Goal: Task Accomplishment & Management: Use online tool/utility

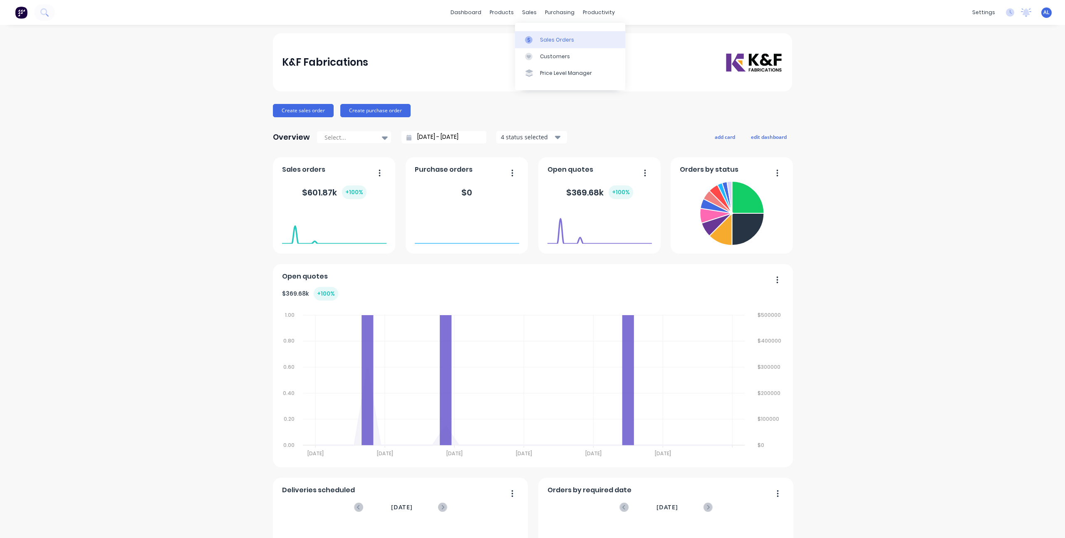
click at [540, 40] on div "Sales Orders" at bounding box center [557, 39] width 34 height 7
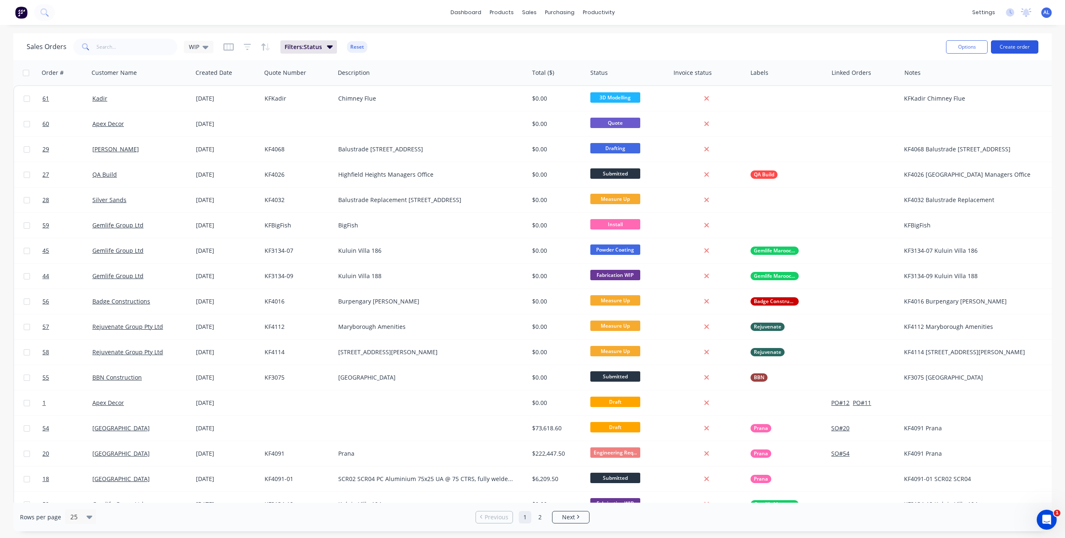
click at [1023, 46] on button "Create order" at bounding box center [1014, 46] width 47 height 13
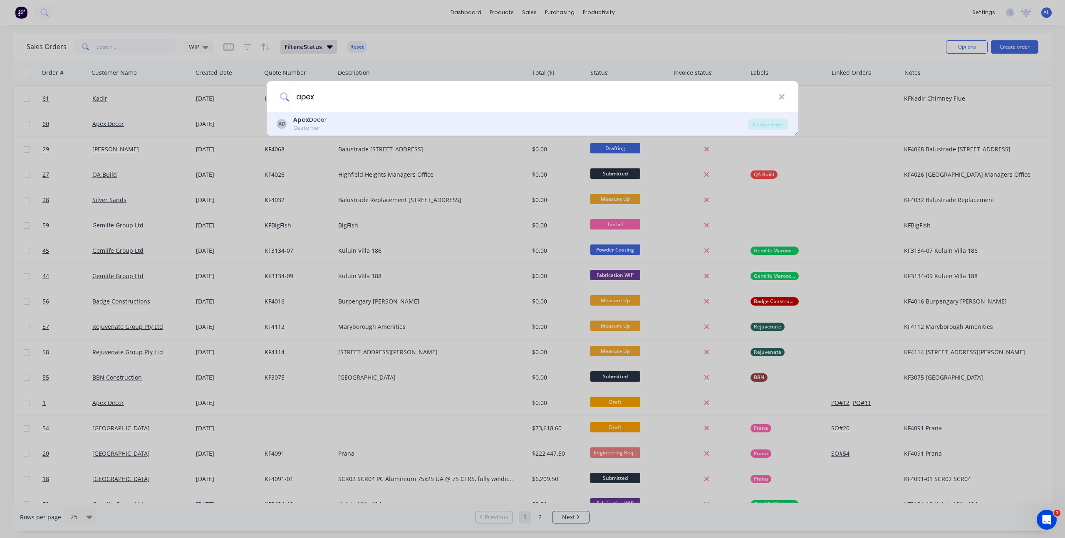
type input "apex"
click at [312, 121] on div "Apex Decor" at bounding box center [309, 120] width 33 height 9
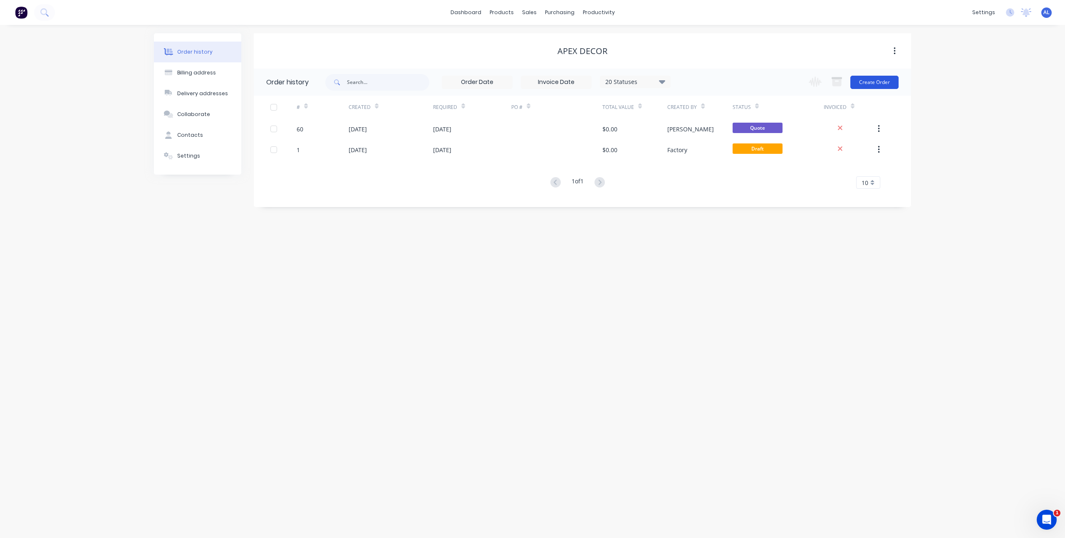
click at [876, 83] on button "Create Order" at bounding box center [875, 82] width 48 height 13
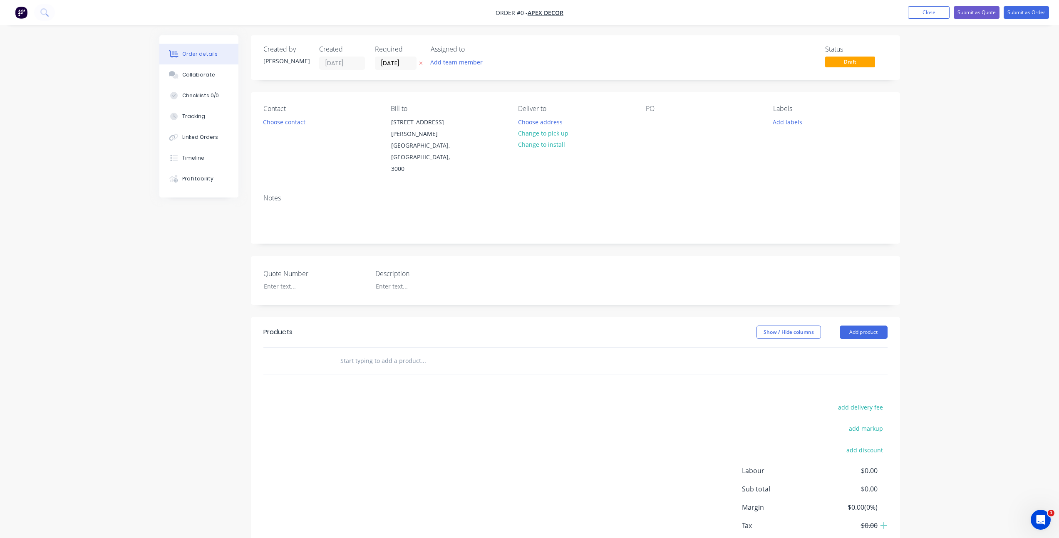
click at [944, 287] on div "Order details Collaborate Checklists 0/0 Tracking Linked Orders Timeline Profit…" at bounding box center [529, 294] width 1059 height 588
click at [209, 340] on div "Created by [PERSON_NAME] Created [DATE] Required [DATE] Assigned to Add team me…" at bounding box center [529, 311] width 741 height 552
click at [190, 117] on div "Tracking" at bounding box center [193, 116] width 23 height 7
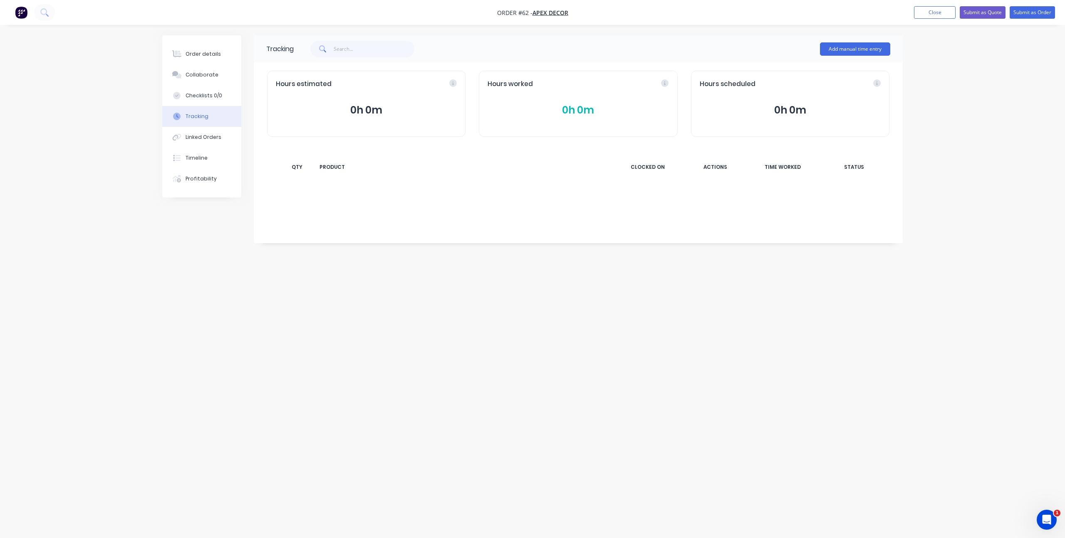
click at [226, 251] on div "Tracking Add manual time entry Hours estimated 0h 0m Hours worked 0h 0m Hours s…" at bounding box center [532, 253] width 741 height 436
click at [204, 56] on div "Order details" at bounding box center [203, 53] width 35 height 7
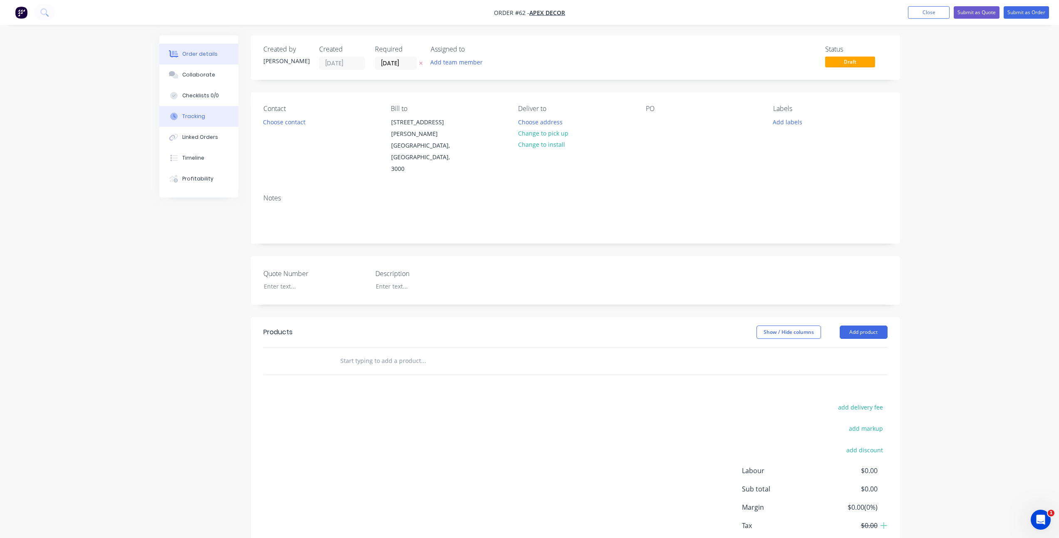
click at [197, 119] on div "Tracking" at bounding box center [193, 116] width 23 height 7
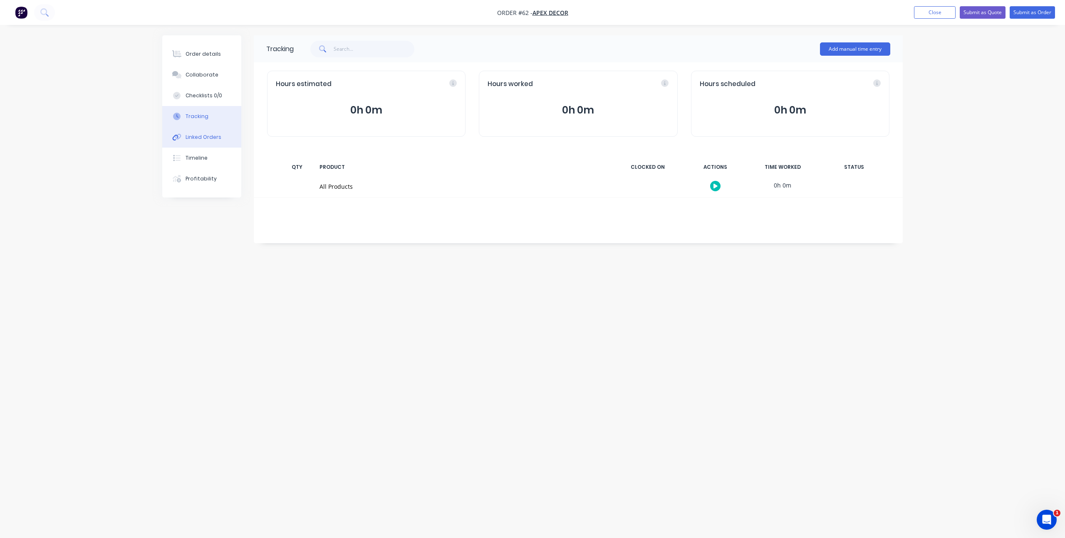
click at [214, 141] on div "Linked Orders" at bounding box center [204, 137] width 36 height 7
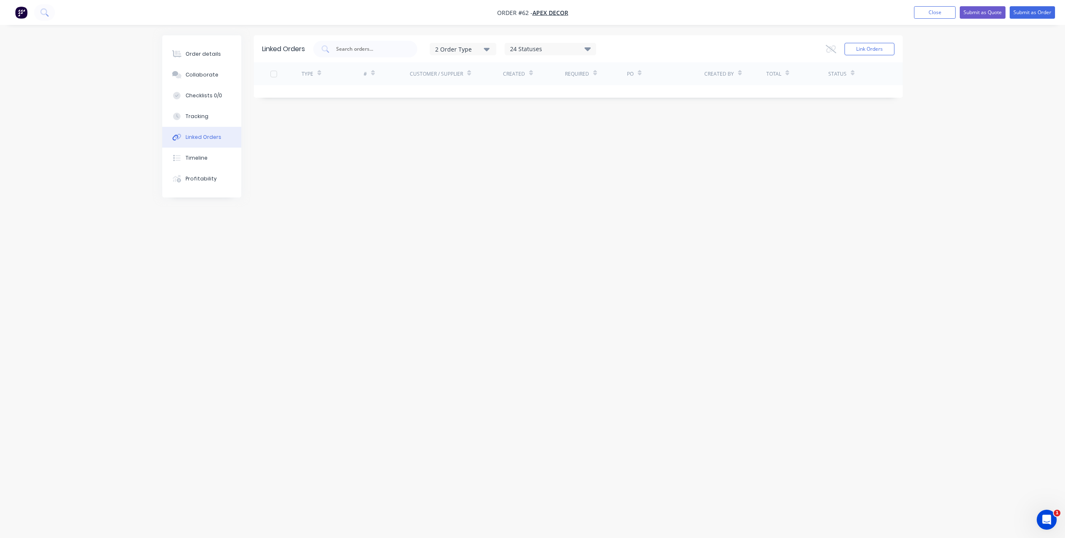
click at [486, 49] on icon "button" at bounding box center [487, 49] width 6 height 3
click at [459, 134] on div "Linked Orders 2 Order Type Sales Purchase 24 Statuses Sales Order Status All Ar…" at bounding box center [532, 253] width 741 height 436
click at [918, 13] on button "Close" at bounding box center [935, 12] width 42 height 12
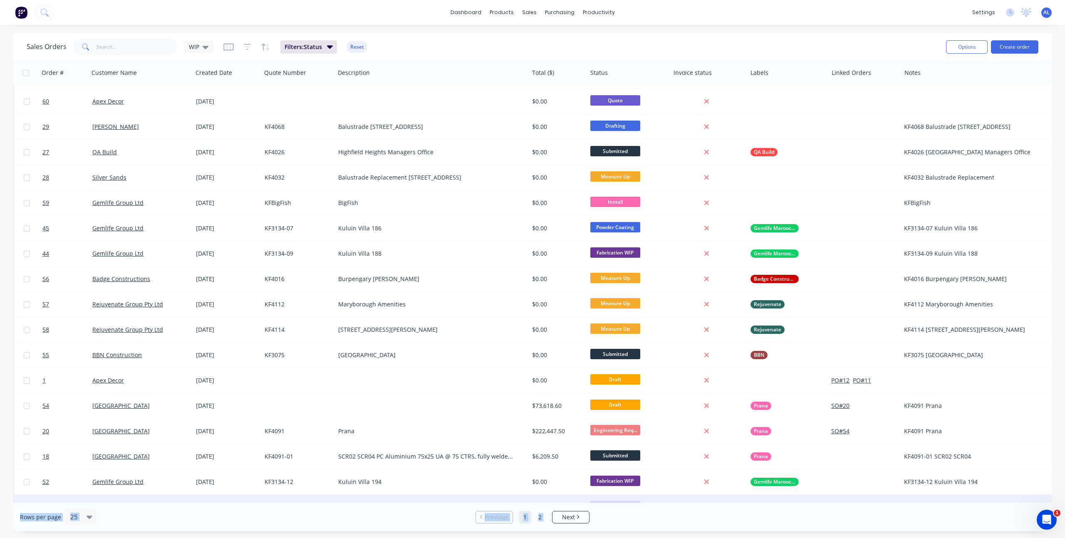
scroll to position [71, 0]
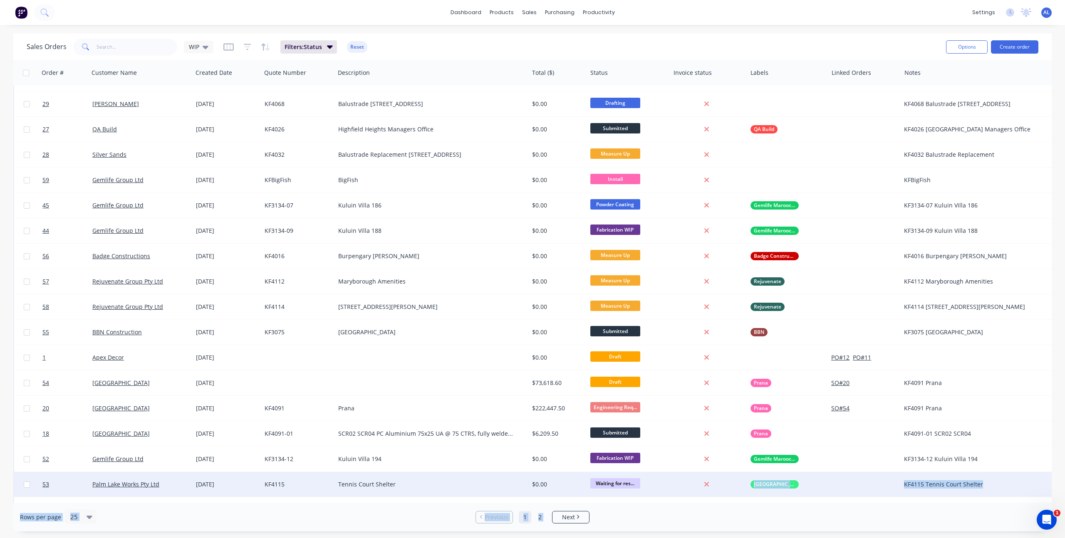
drag, startPoint x: 568, startPoint y: 503, endPoint x: 662, endPoint y: 490, distance: 95.7
click at [662, 490] on div "Sales Orders WIP Filters: Status Reset Options Create order Order # Customer Na…" at bounding box center [532, 282] width 1039 height 498
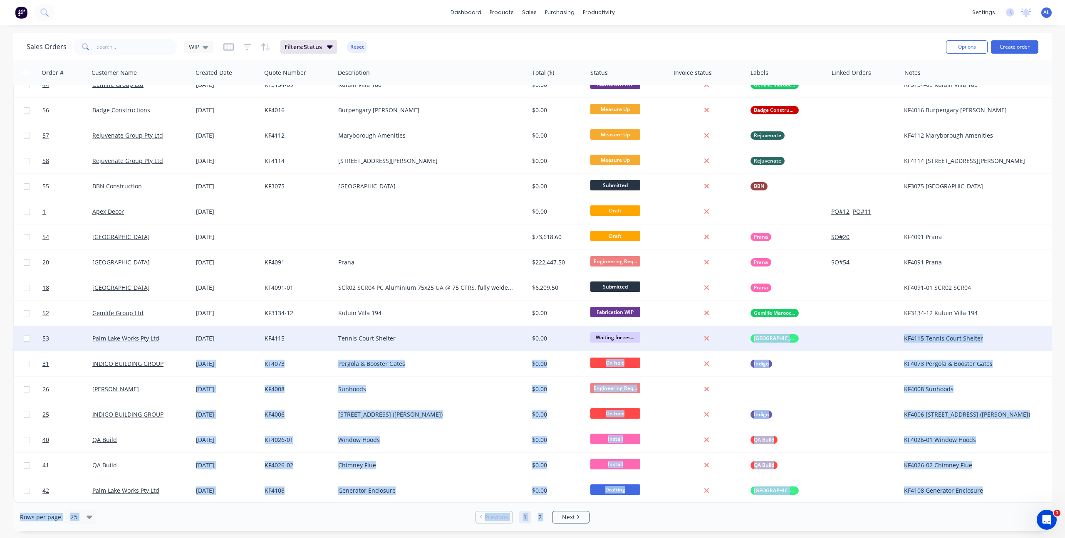
scroll to position [0, 0]
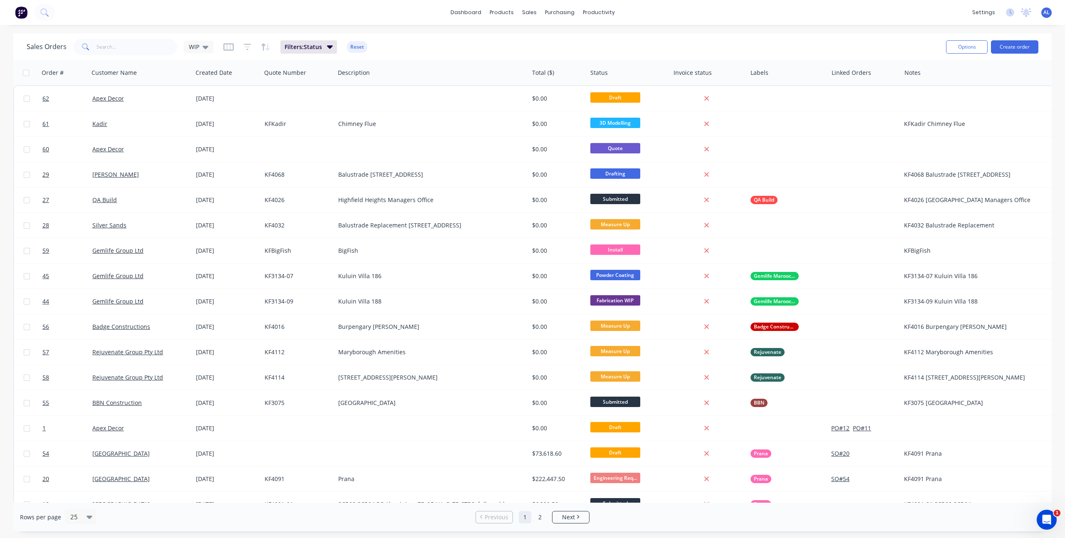
click at [514, 44] on div "Sales Orders WIP Filters: Status Reset" at bounding box center [483, 47] width 913 height 20
click at [490, 44] on div "Sales Orders WIP Filters: Status Reset" at bounding box center [483, 47] width 913 height 20
